Goal: Transaction & Acquisition: Purchase product/service

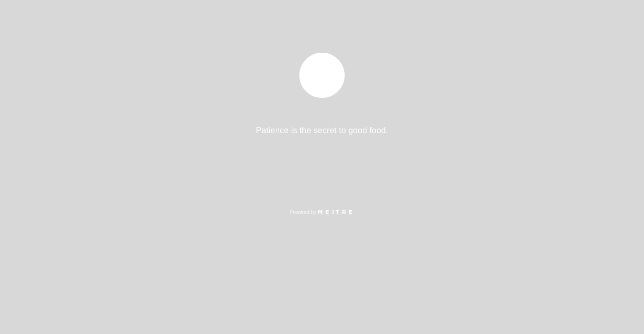
select select "es"
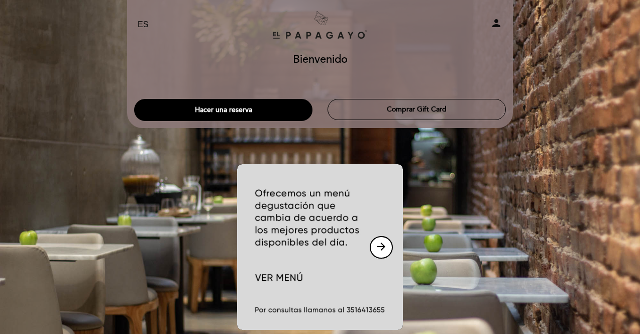
scroll to position [2, 0]
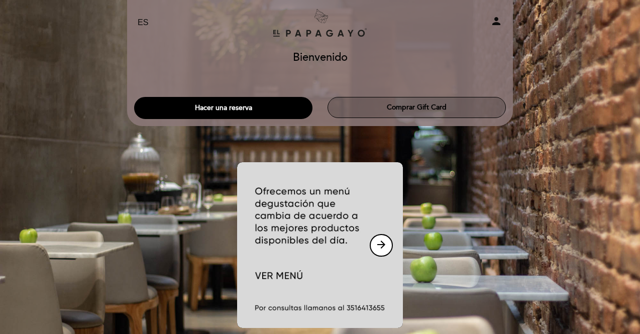
click at [440, 114] on button "Comprar Gift Card" at bounding box center [417, 107] width 178 height 21
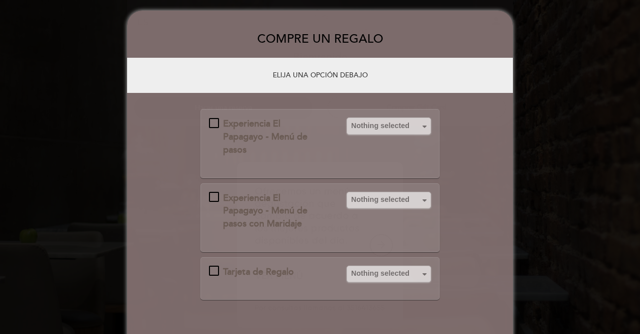
click at [215, 119] on div "Experiencia El Papagayo - Menú de pasos" at bounding box center [272, 137] width 126 height 39
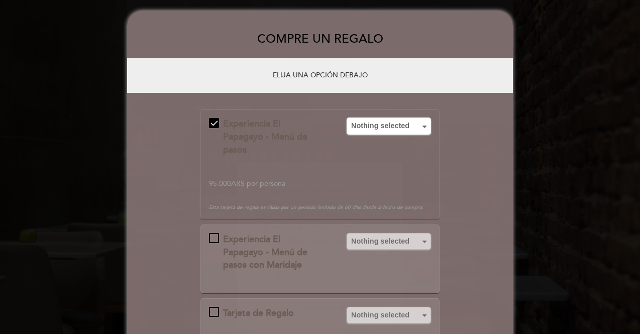
click at [215, 119] on div "Experiencia El Papagayo - Menú de pasos" at bounding box center [272, 137] width 126 height 39
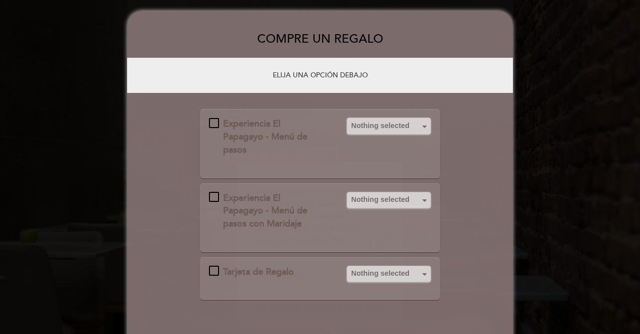
click at [215, 119] on div "Experiencia El Papagayo - Menú de pasos" at bounding box center [272, 137] width 126 height 39
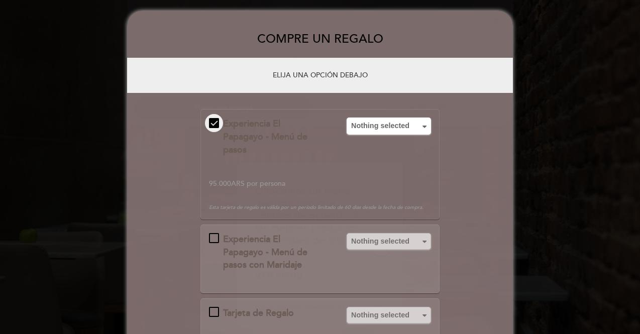
scroll to position [102, 0]
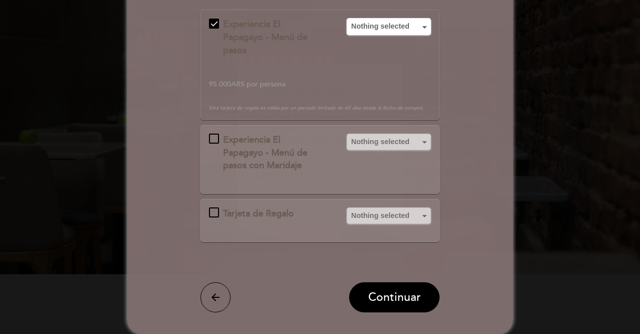
click at [401, 165] on div "Experiencia El Papagayo - Menú de pasos con Maridaje Nothing selected Guests 1 …" at bounding box center [320, 159] width 239 height 69
click at [394, 31] on span "Nothing selected" at bounding box center [388, 26] width 75 height 10
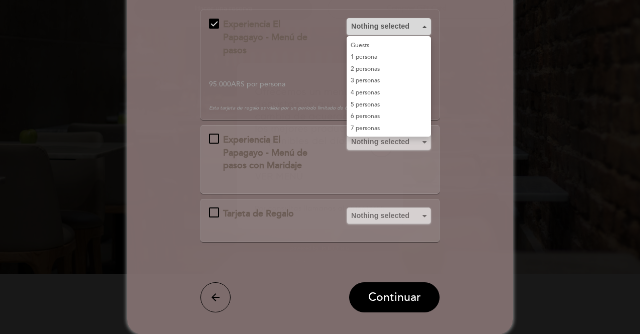
click at [389, 31] on span "Nothing selected" at bounding box center [388, 26] width 75 height 10
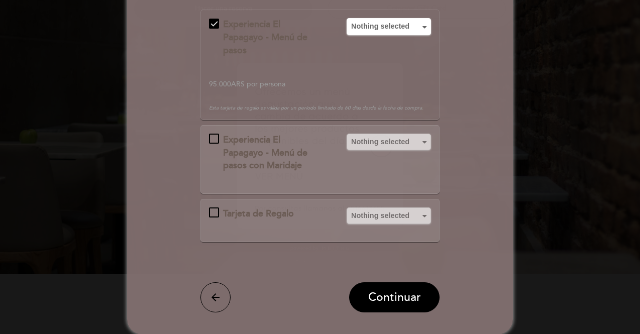
click at [214, 19] on div "Experiencia El Papagayo - Menú de pasos" at bounding box center [214, 24] width 10 height 10
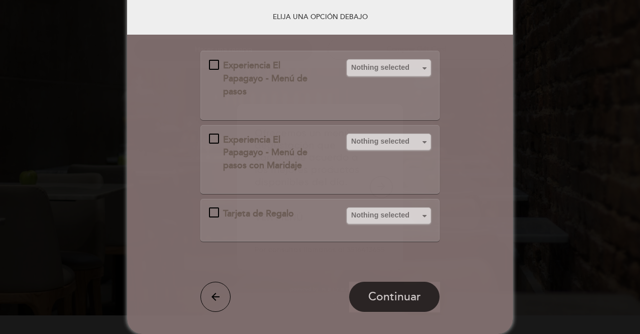
scroll to position [60, 0]
click at [212, 65] on div "Experiencia El Papagayo - Menú de pasos" at bounding box center [272, 78] width 126 height 39
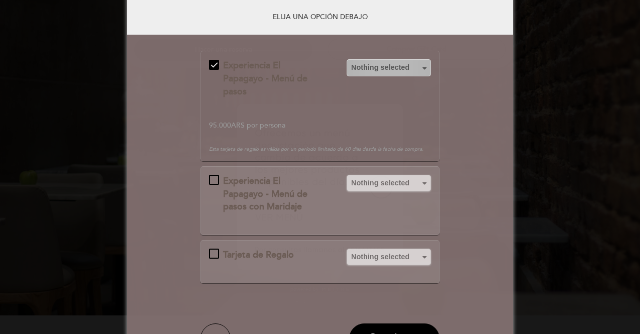
click at [394, 72] on span "Nothing selected" at bounding box center [388, 67] width 75 height 10
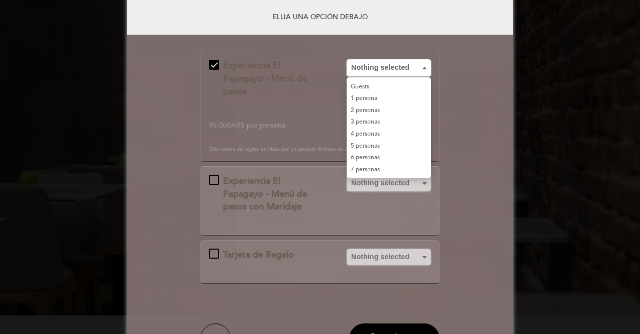
click at [387, 117] on link "2 personas" at bounding box center [389, 111] width 84 height 12
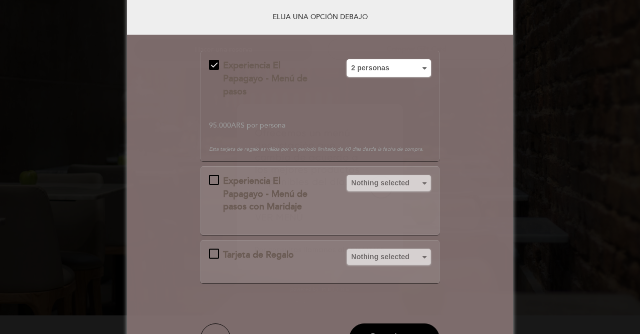
click at [210, 60] on div "Experiencia El Papagayo - Menú de pasos" at bounding box center [214, 65] width 10 height 10
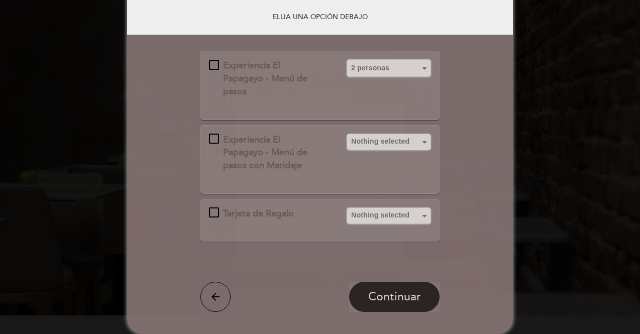
click at [211, 147] on div "Experiencia El Papagayo - Menú de pasos con Maridaje" at bounding box center [272, 153] width 126 height 39
